Goal: Transaction & Acquisition: Download file/media

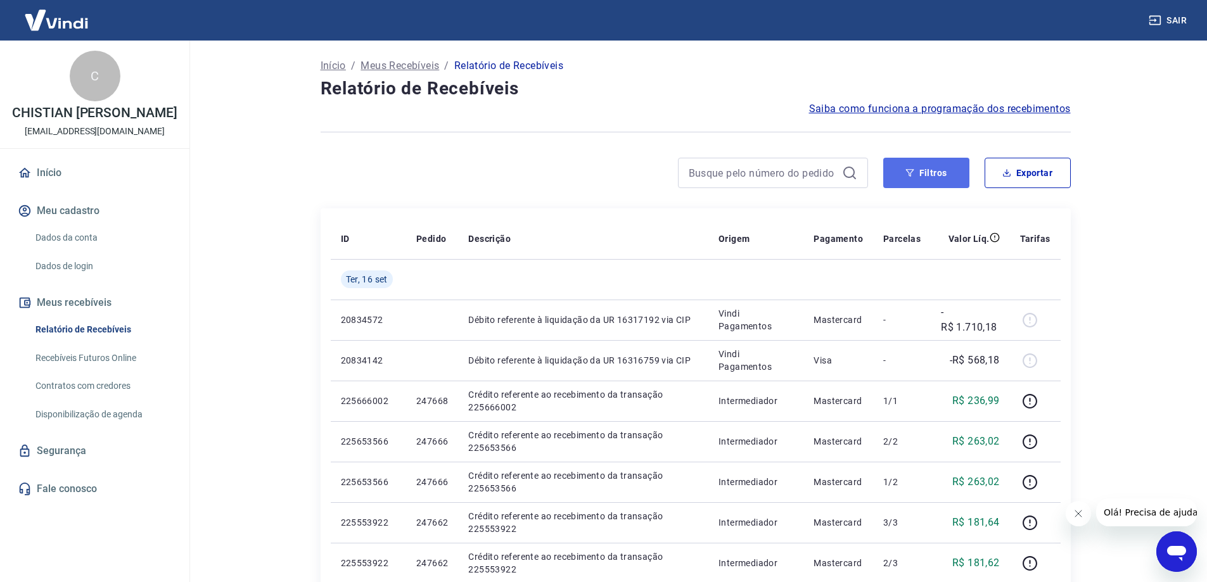
click at [926, 173] on button "Filtros" at bounding box center [926, 173] width 86 height 30
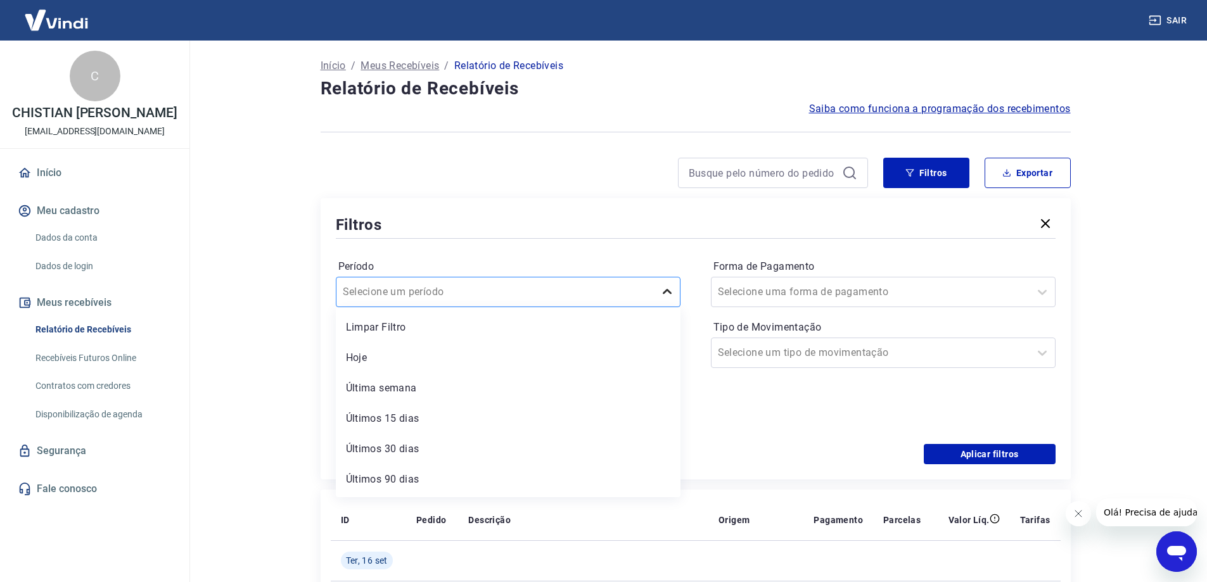
click at [665, 287] on icon at bounding box center [667, 292] width 15 height 15
click at [661, 355] on icon at bounding box center [662, 352] width 15 height 15
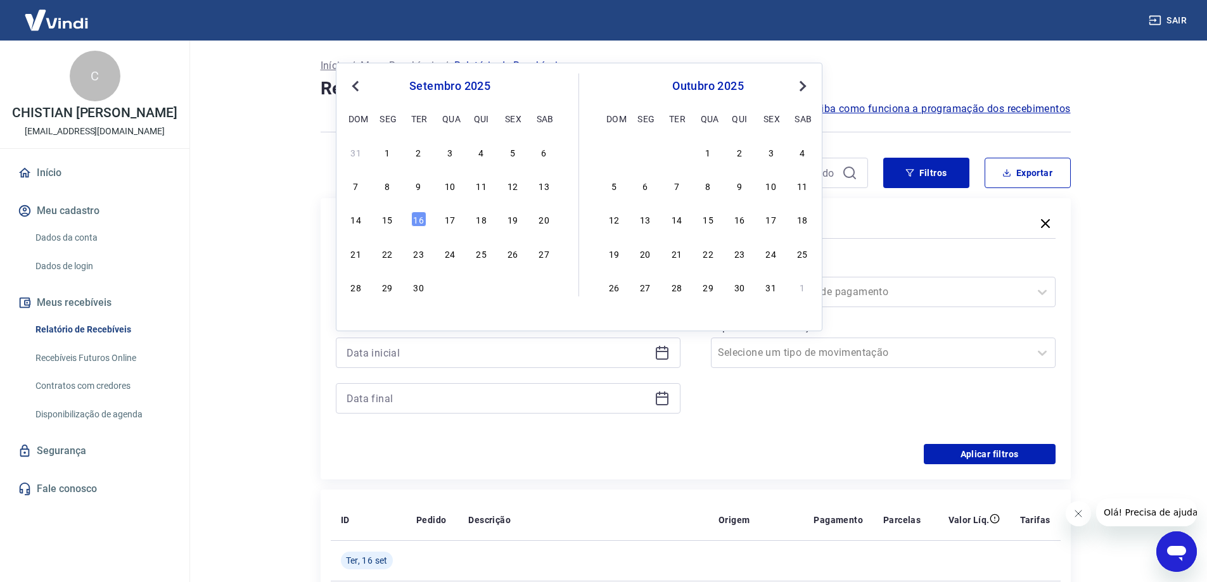
click at [357, 86] on span "Previous Month" at bounding box center [357, 86] width 0 height 15
drag, startPoint x: 422, startPoint y: 152, endPoint x: 659, endPoint y: 272, distance: 265.8
click at [422, 152] on div "1" at bounding box center [418, 151] width 15 height 15
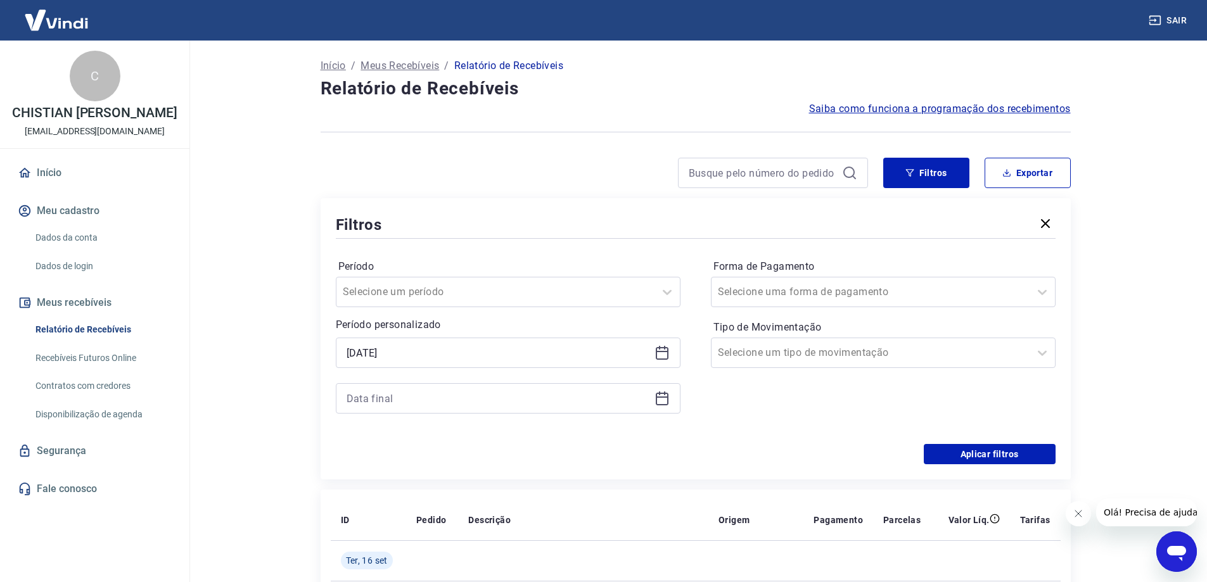
type input "[DATE]"
click at [663, 402] on icon at bounding box center [662, 398] width 15 height 15
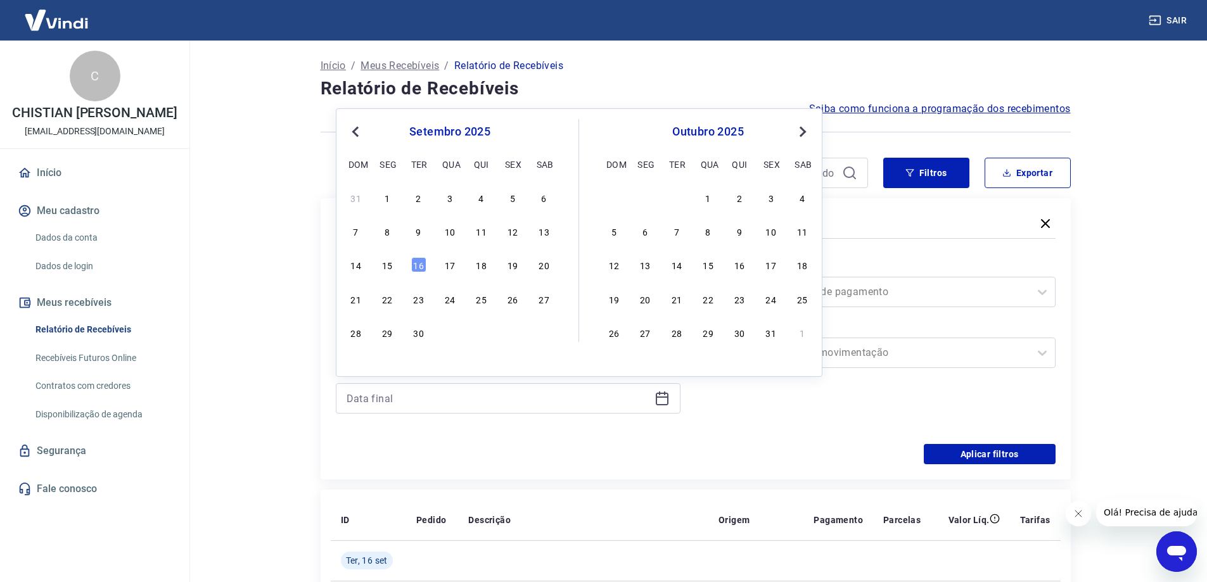
click at [357, 133] on span "Previous Month" at bounding box center [357, 131] width 0 height 15
click at [364, 369] on div "31" at bounding box center [450, 366] width 207 height 18
click at [354, 365] on div "31" at bounding box center [356, 366] width 15 height 15
type input "[DATE]"
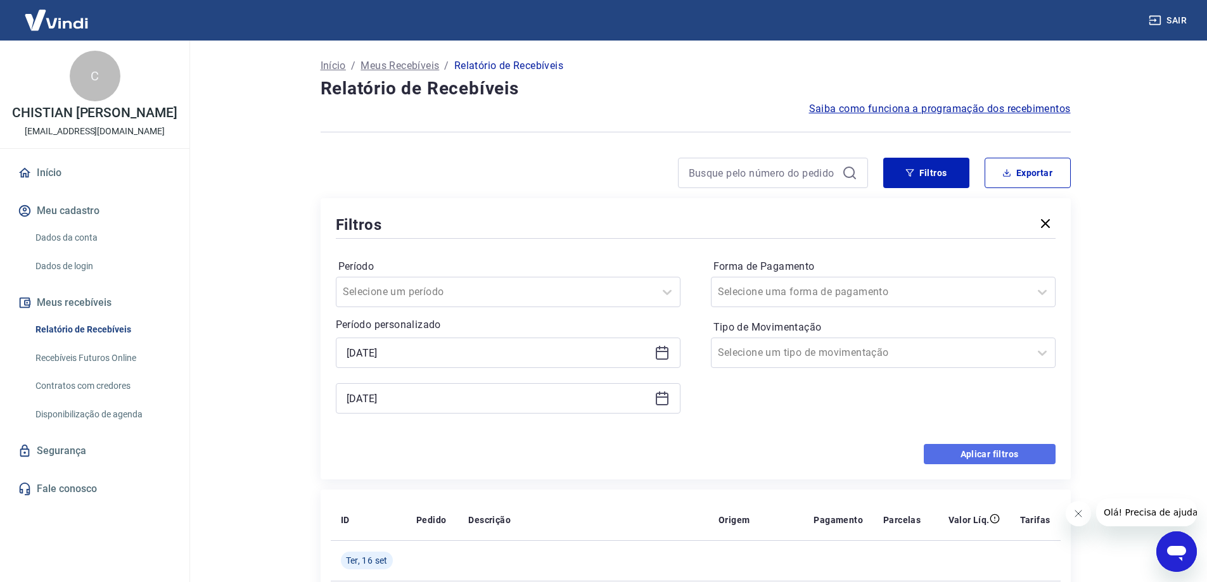
click at [973, 459] on button "Aplicar filtros" at bounding box center [990, 454] width 132 height 20
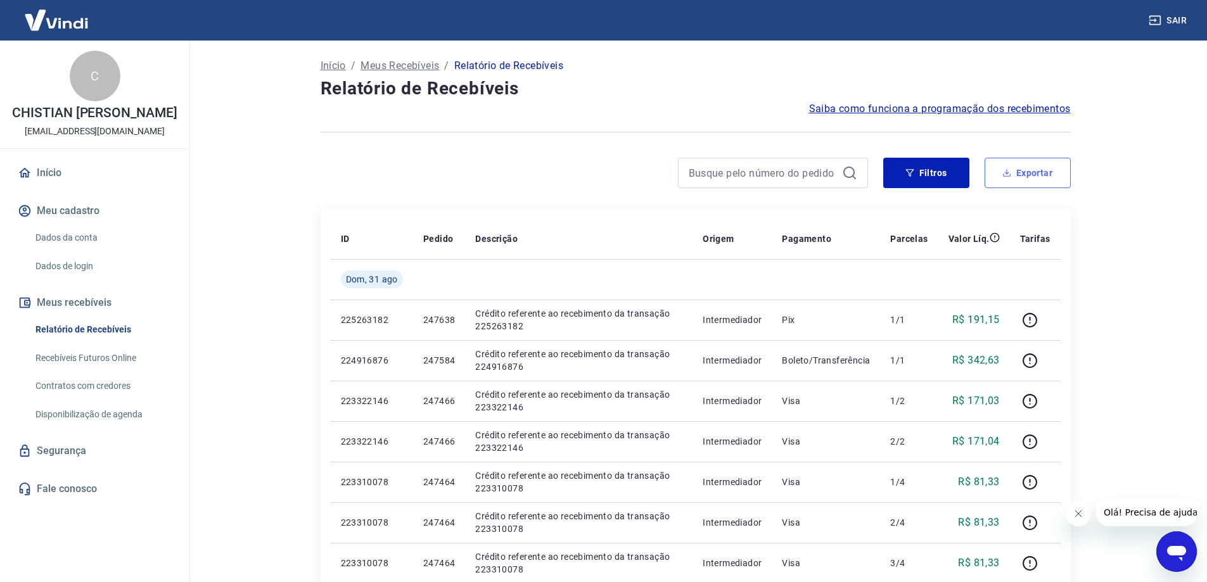
click at [1014, 172] on button "Exportar" at bounding box center [1028, 173] width 86 height 30
type input "[DATE]"
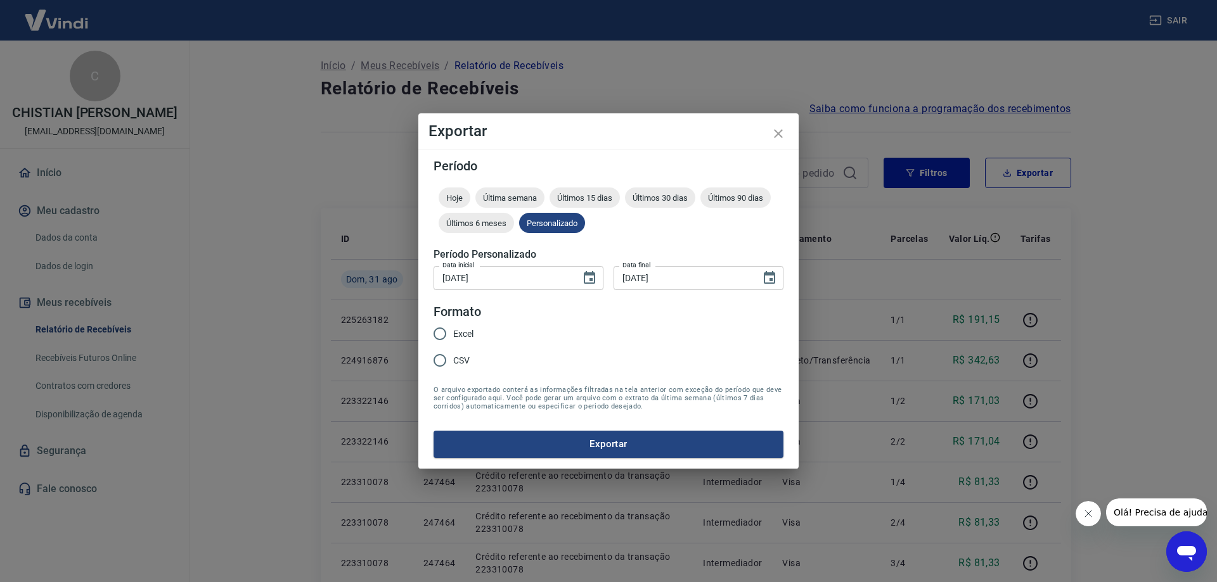
click at [459, 333] on span "Excel" at bounding box center [463, 334] width 20 height 13
click at [453, 333] on input "Excel" at bounding box center [439, 334] width 27 height 27
radio input "true"
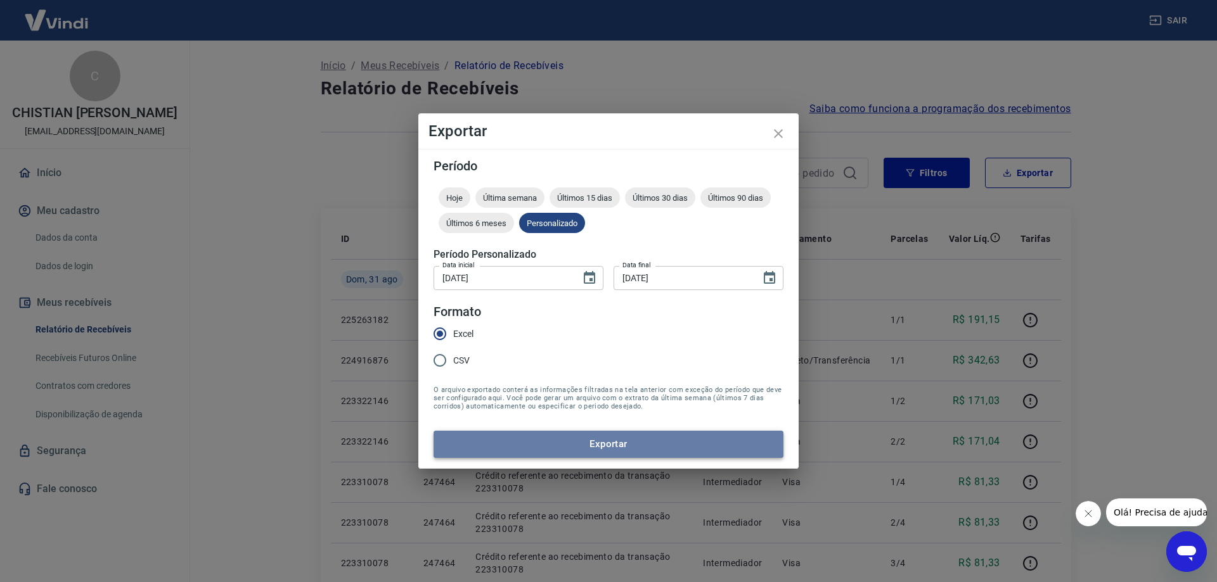
click at [608, 446] on button "Exportar" at bounding box center [608, 444] width 350 height 27
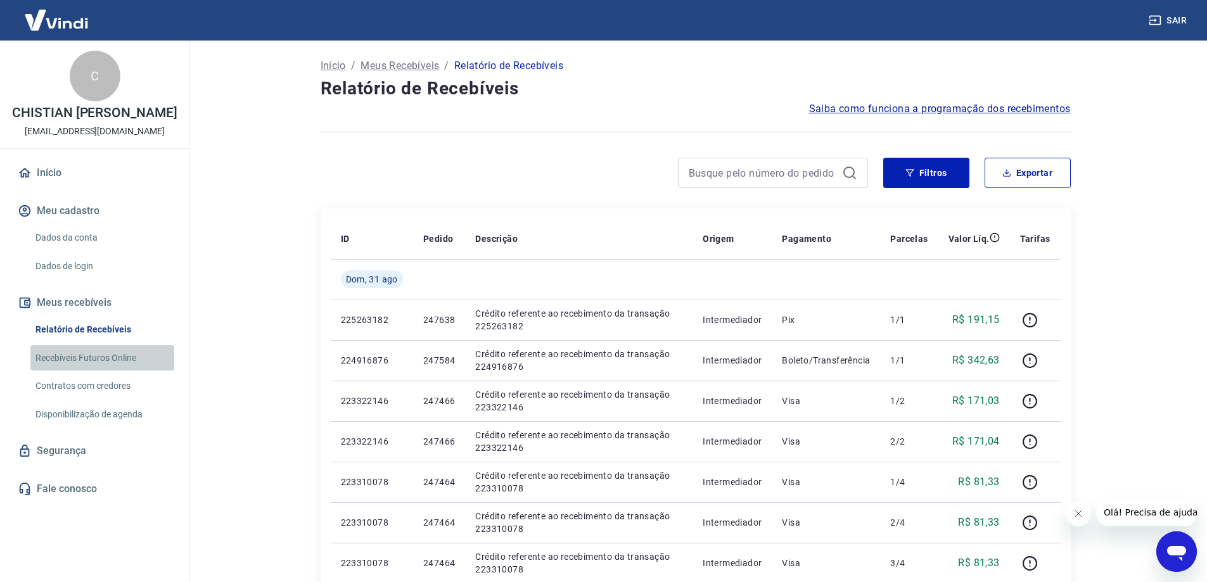
click at [83, 357] on link "Recebíveis Futuros Online" at bounding box center [102, 358] width 144 height 26
